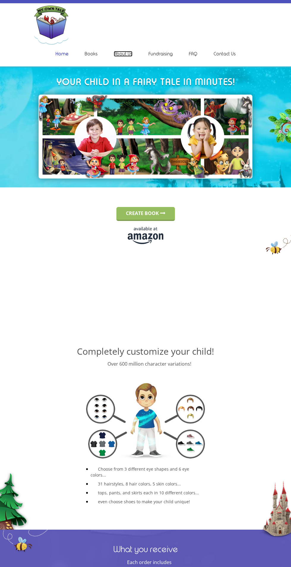
click at [125, 54] on link "About Us" at bounding box center [123, 54] width 19 height 6
click at [229, 56] on link "Contact Us" at bounding box center [224, 54] width 22 height 6
